Goal: Navigation & Orientation: Find specific page/section

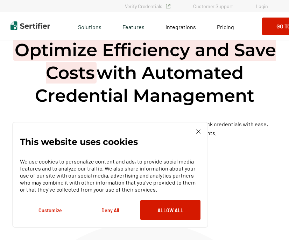
click at [260, 7] on link "Login" at bounding box center [262, 6] width 12 height 6
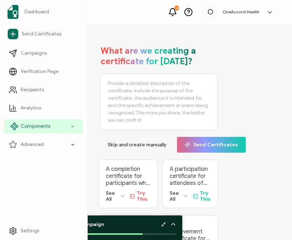
click at [13, 124] on icon at bounding box center [14, 126] width 8 height 8
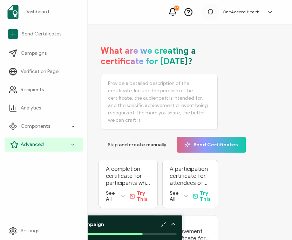
click at [12, 144] on icon at bounding box center [14, 144] width 8 height 8
click at [13, 144] on icon at bounding box center [14, 144] width 8 height 8
click at [13, 145] on icon at bounding box center [14, 144] width 8 height 8
click at [13, 146] on icon at bounding box center [14, 144] width 8 height 8
click at [13, 144] on icon at bounding box center [14, 144] width 8 height 8
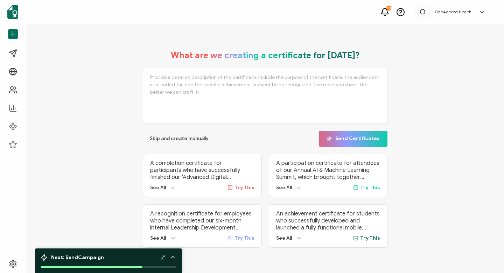
click at [165, 235] on span "See All" at bounding box center [158, 238] width 16 height 6
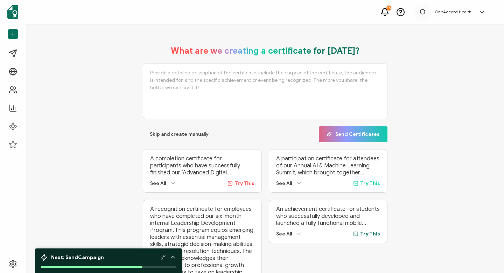
scroll to position [51, 0]
